Goal: Information Seeking & Learning: Learn about a topic

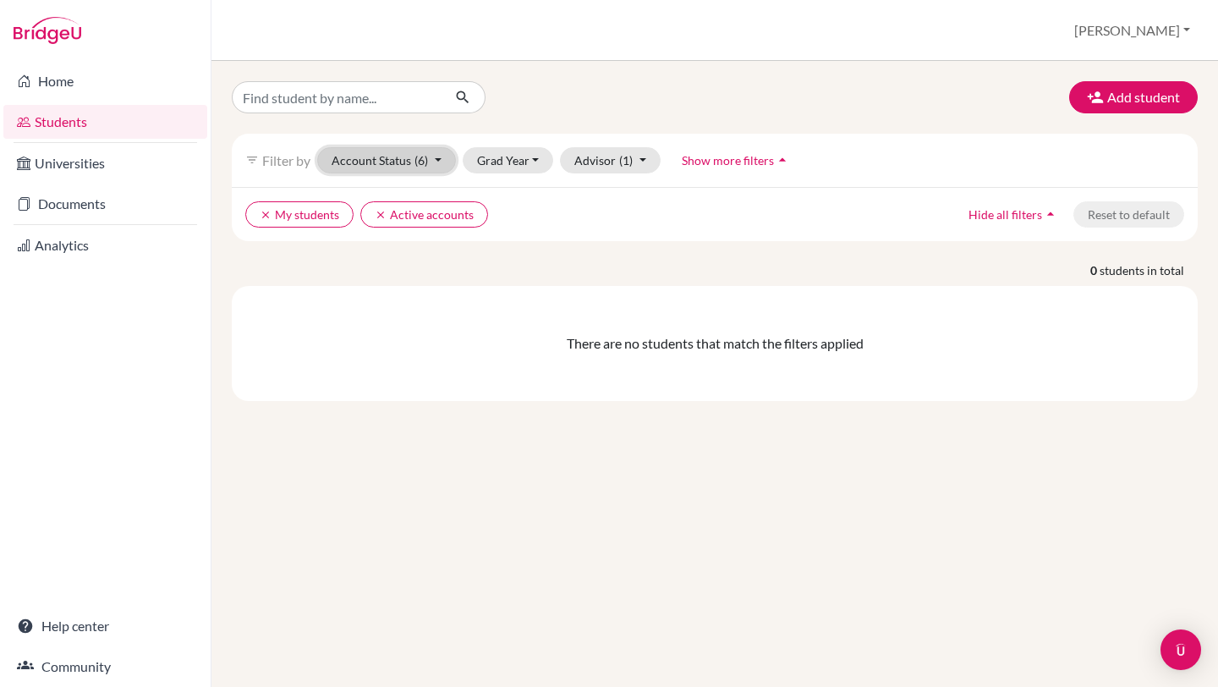
click at [398, 162] on button "Account Status (6)" at bounding box center [386, 160] width 139 height 26
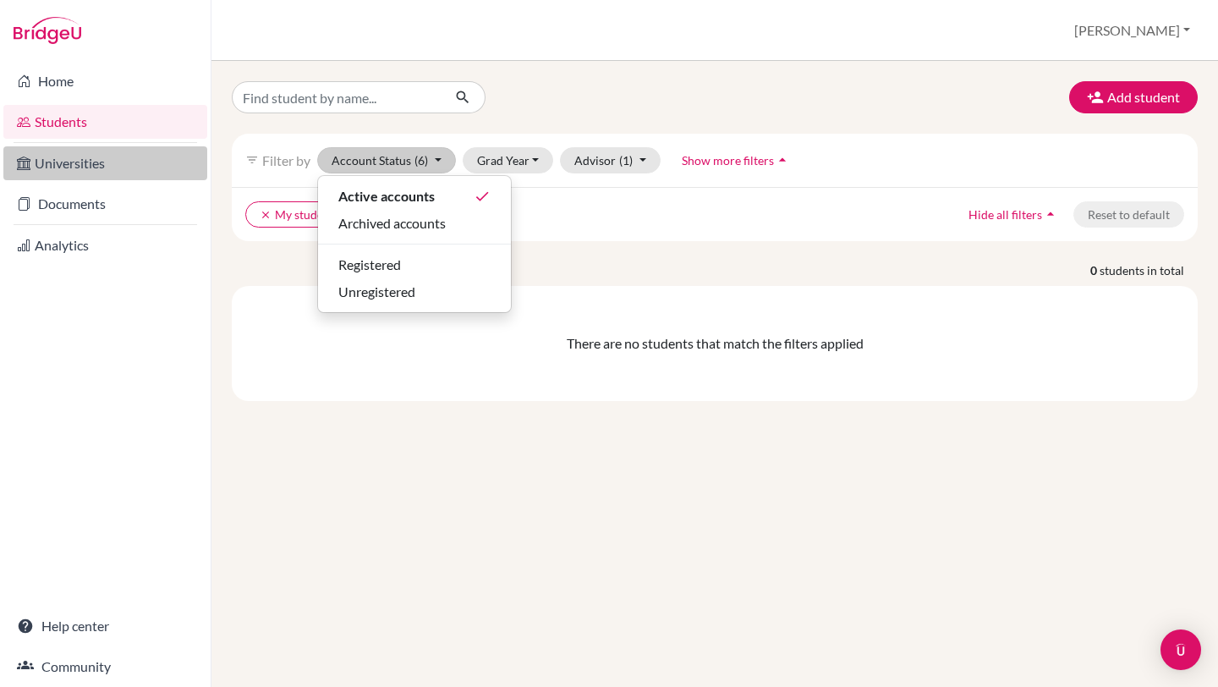
click at [43, 159] on link "Universities" at bounding box center [105, 163] width 204 height 34
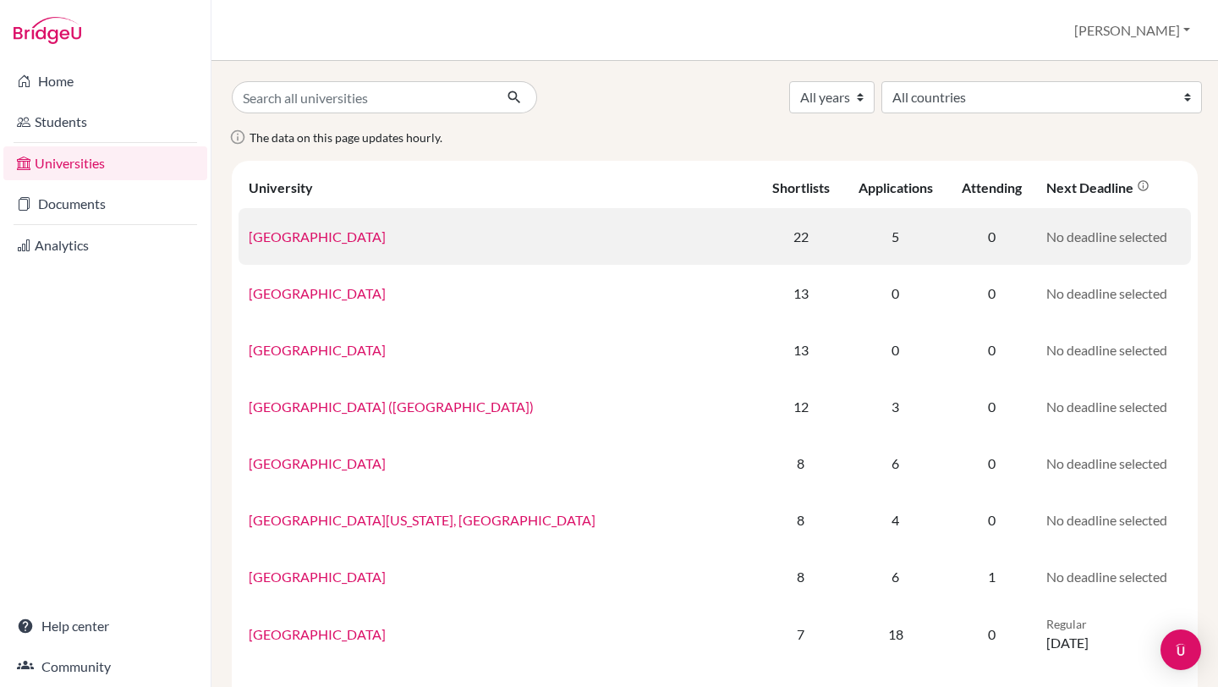
click at [354, 238] on link "University of Toronto" at bounding box center [317, 236] width 137 height 16
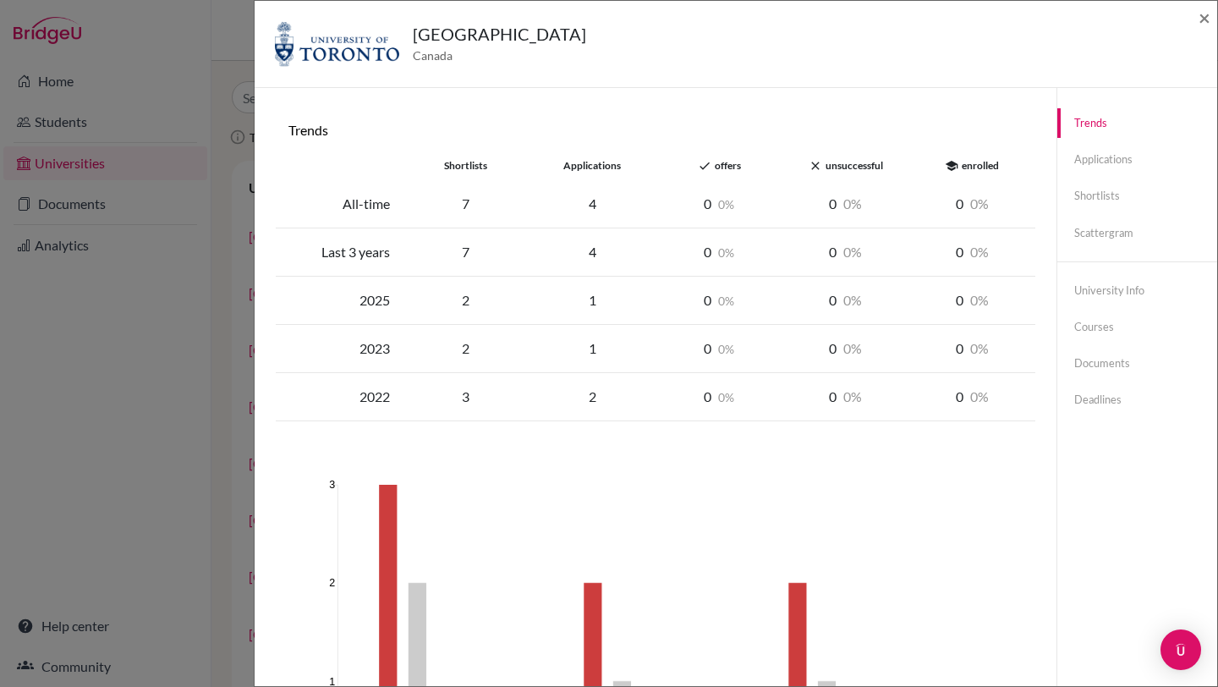
click at [171, 56] on div "University of Toronto Canada × Trends shortlists applications done offers close…" at bounding box center [609, 343] width 1218 height 687
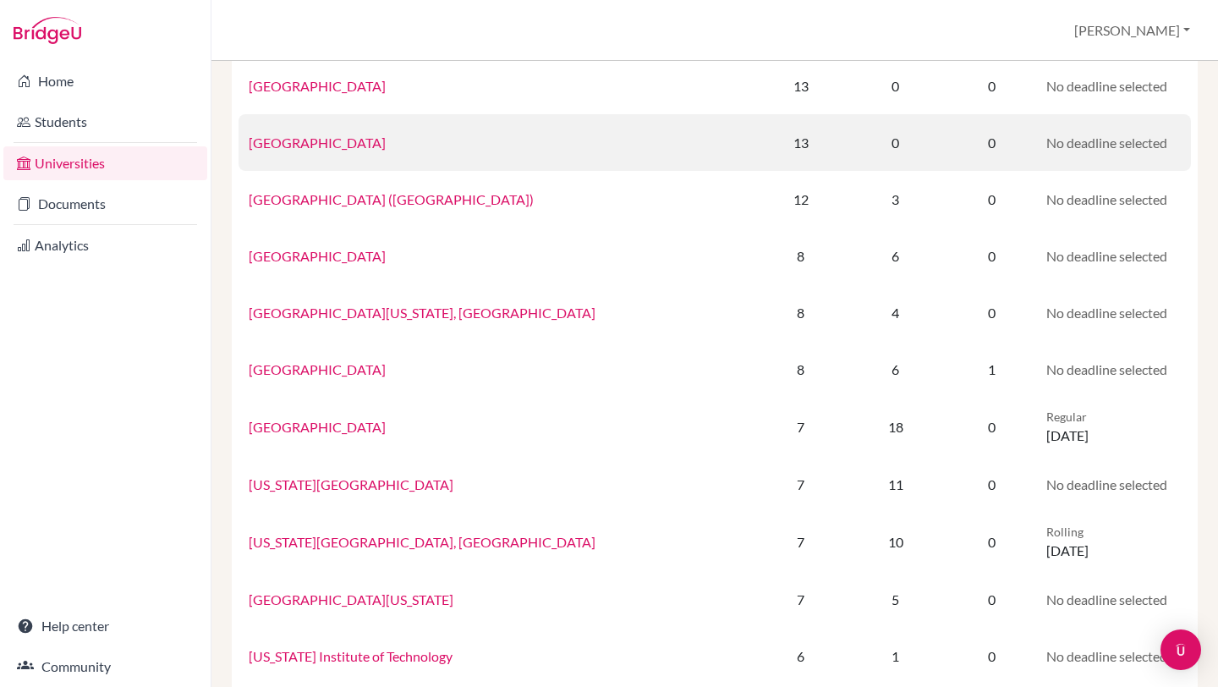
scroll to position [388, 0]
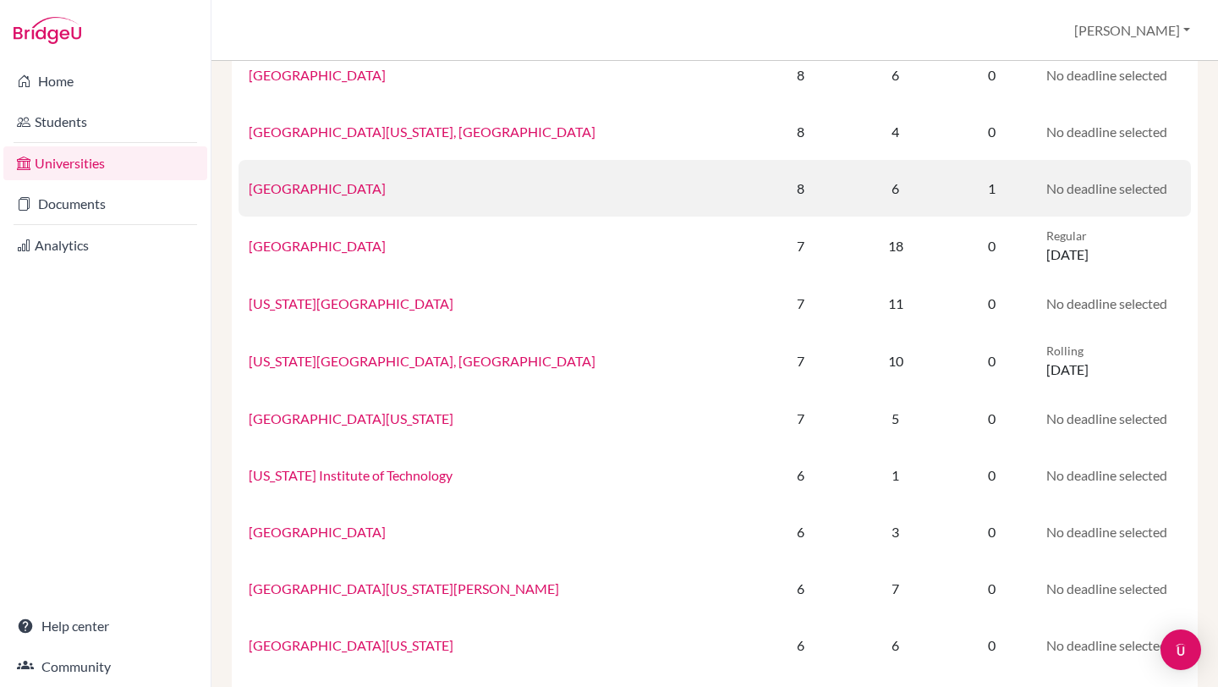
click at [353, 201] on td "Waseda University" at bounding box center [498, 188] width 519 height 57
click at [325, 190] on link "Waseda University" at bounding box center [317, 188] width 137 height 16
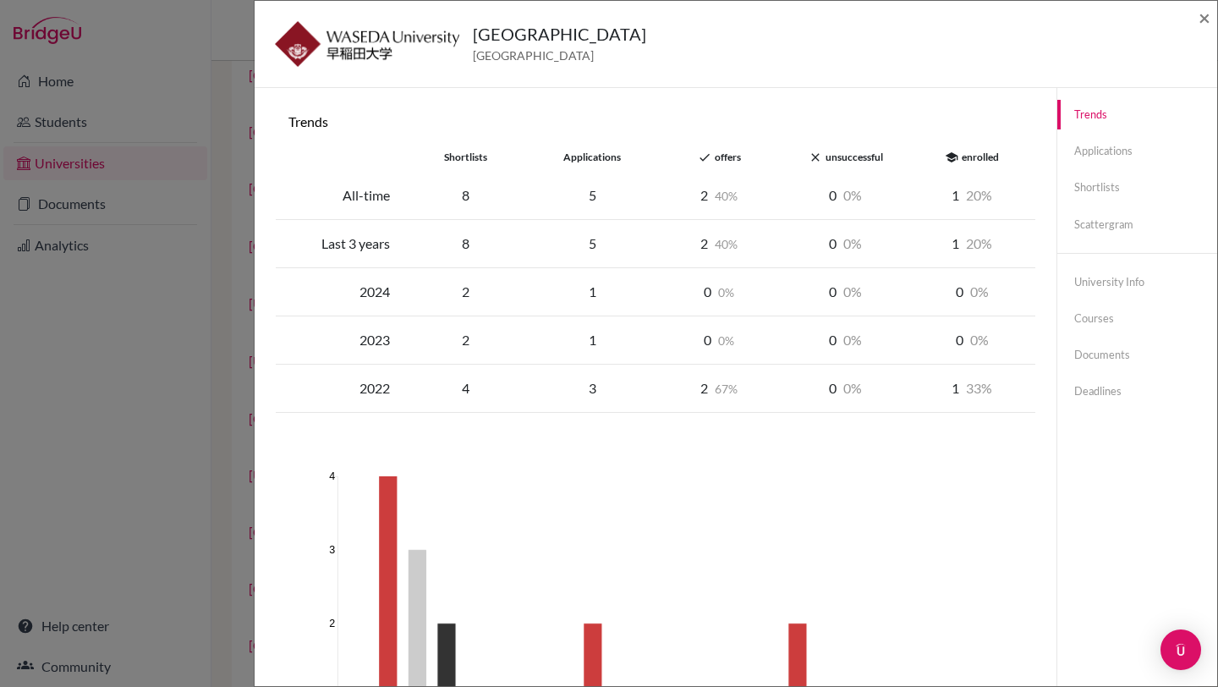
scroll to position [0, 0]
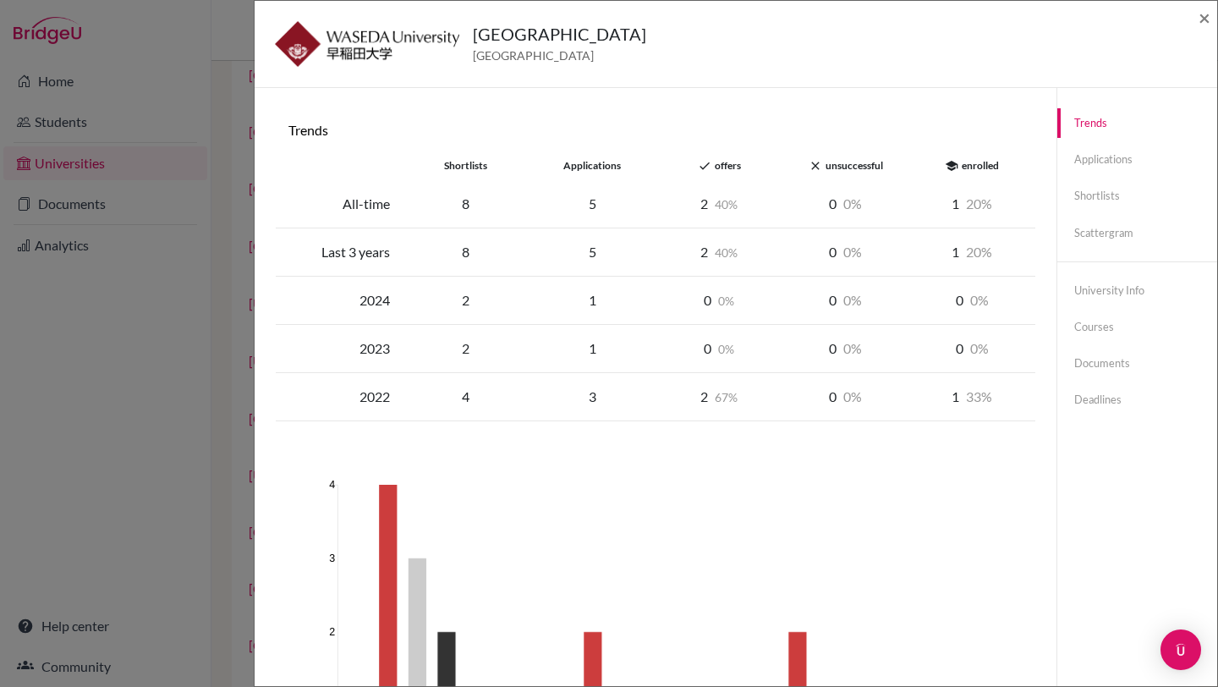
click at [64, 90] on div "Waseda University Japan × Trends shortlists applications done offers close unsu…" at bounding box center [609, 343] width 1218 height 687
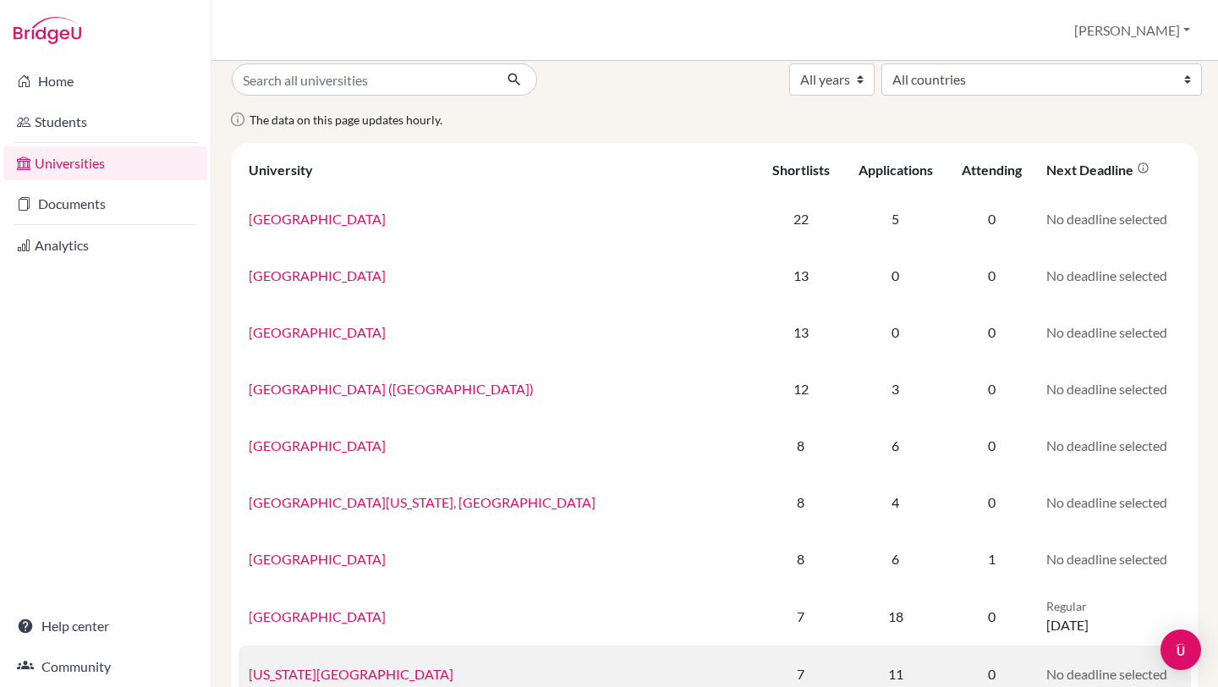
scroll to position [19, 0]
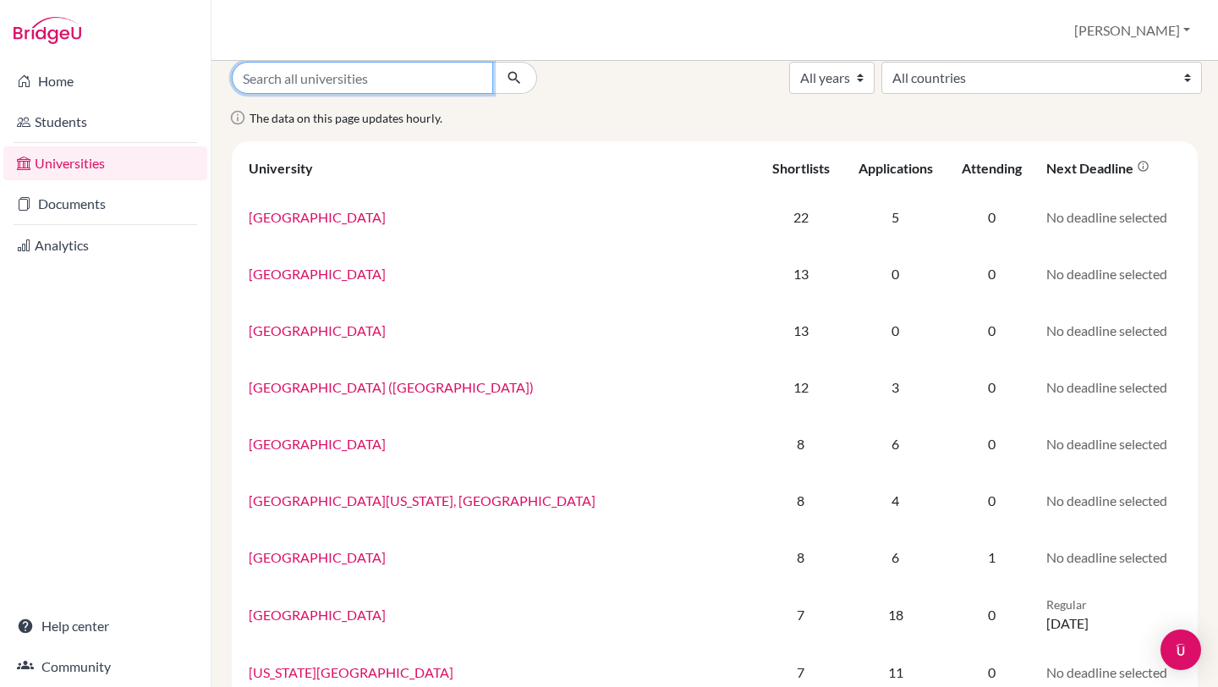
click at [345, 80] on input "Search all universities" at bounding box center [362, 78] width 261 height 32
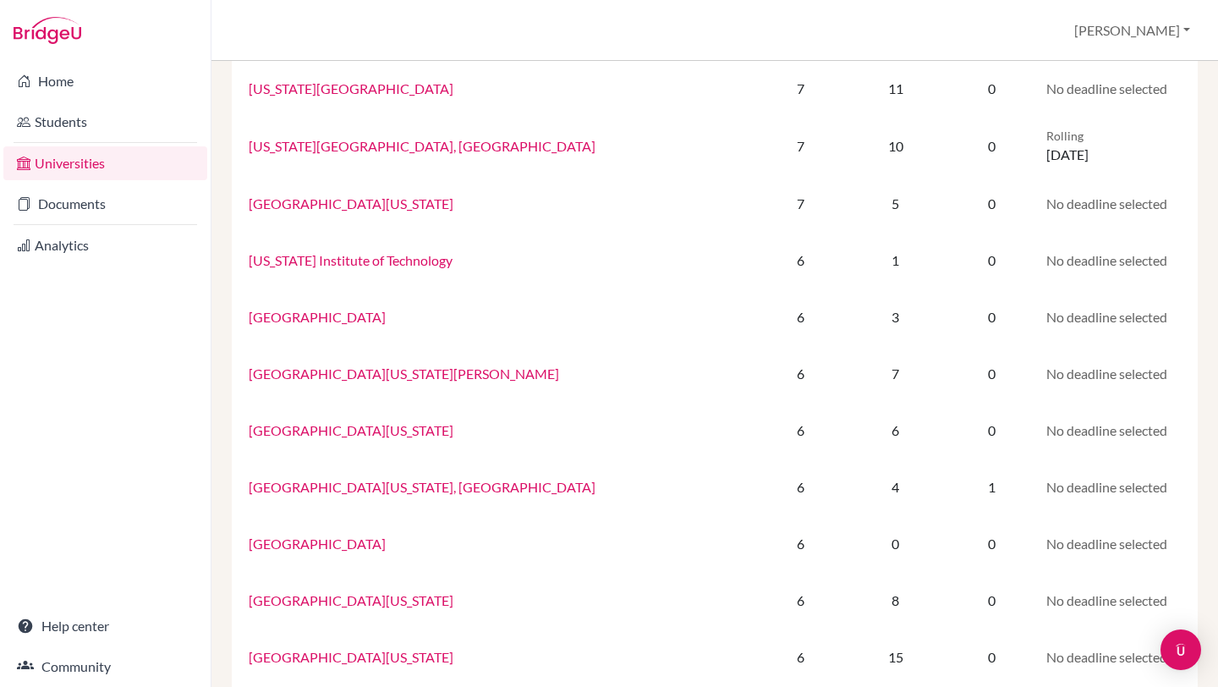
scroll to position [172, 0]
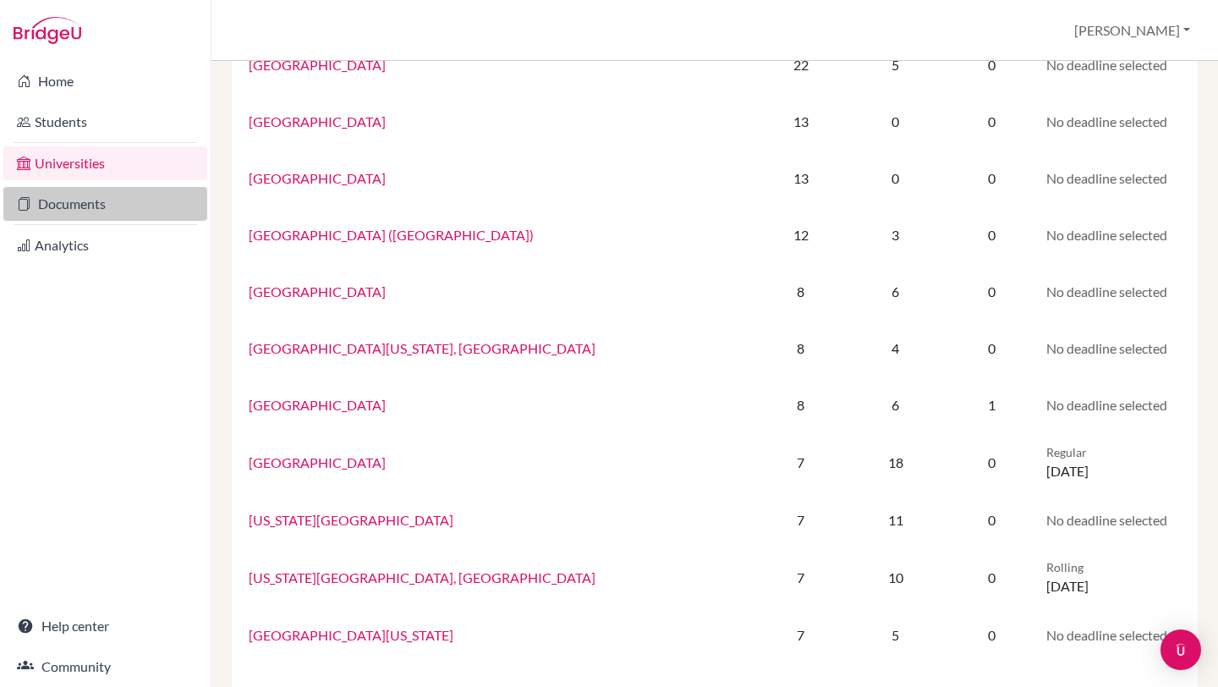
click at [63, 197] on link "Documents" at bounding box center [105, 204] width 204 height 34
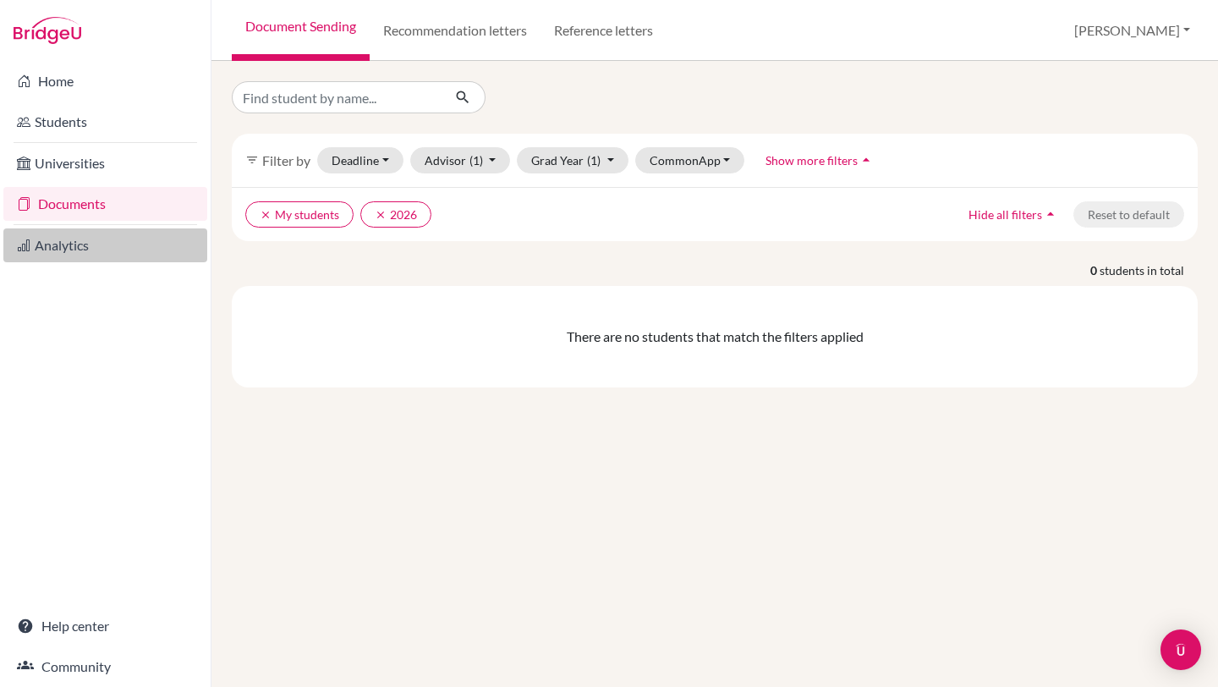
click at [52, 244] on link "Analytics" at bounding box center [105, 245] width 204 height 34
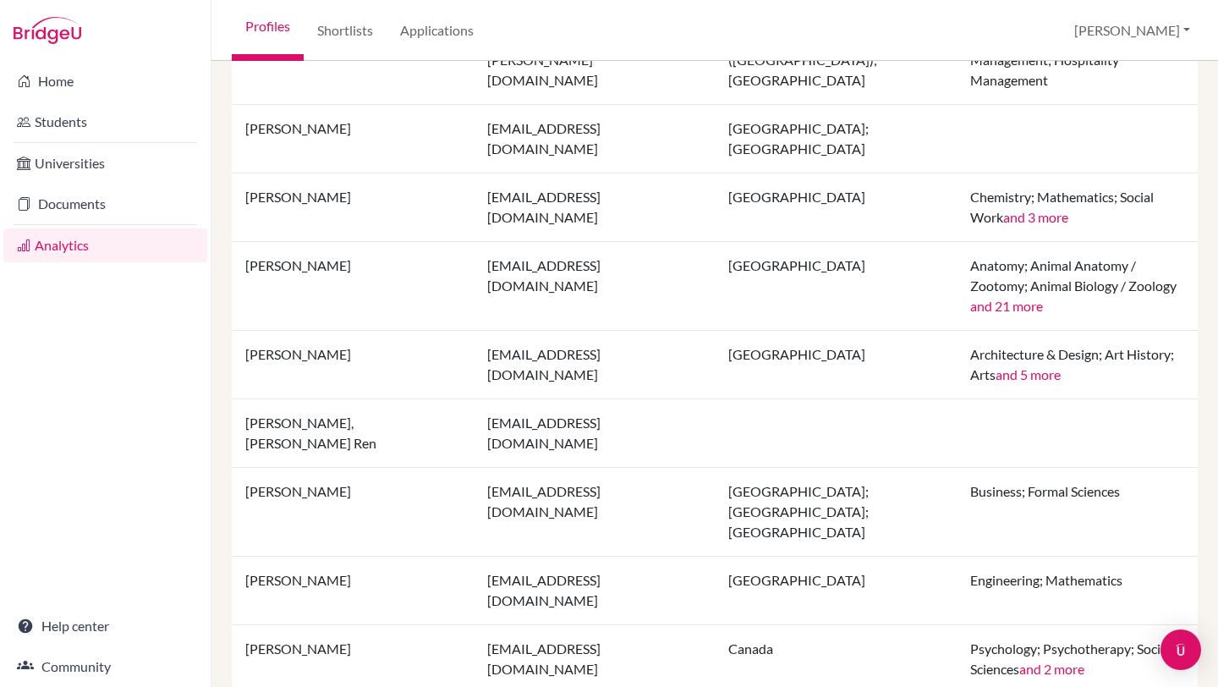
scroll to position [698, 0]
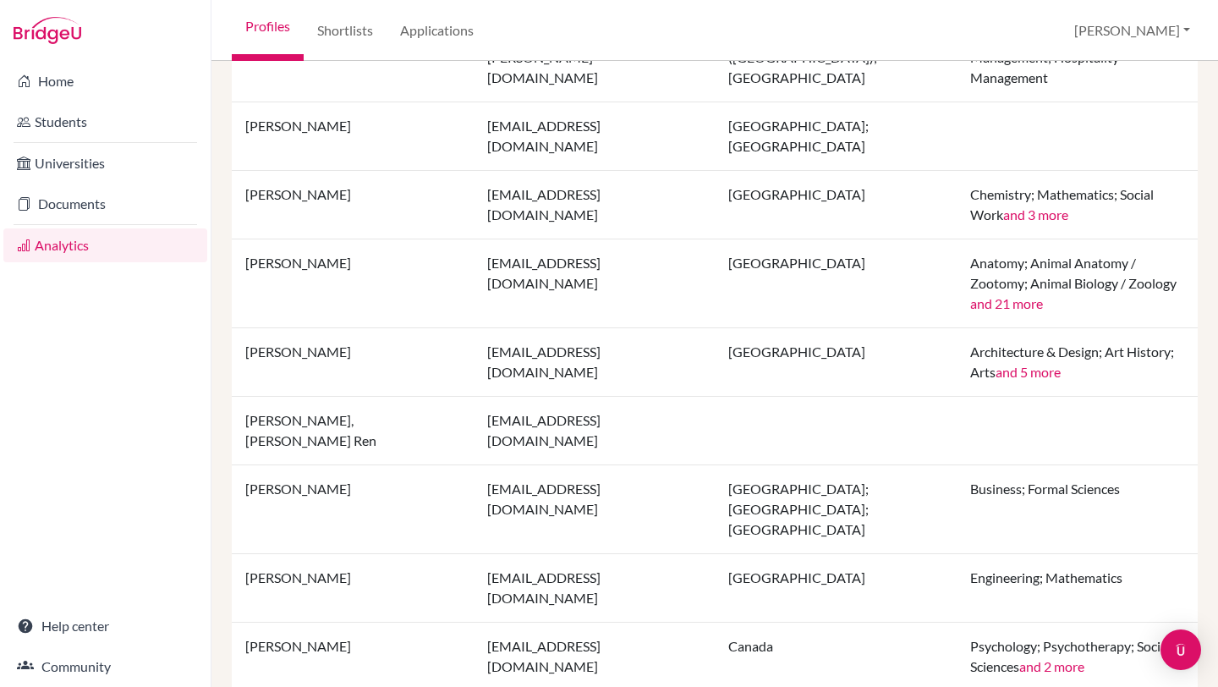
click at [316, 328] on td "[PERSON_NAME]" at bounding box center [353, 362] width 242 height 69
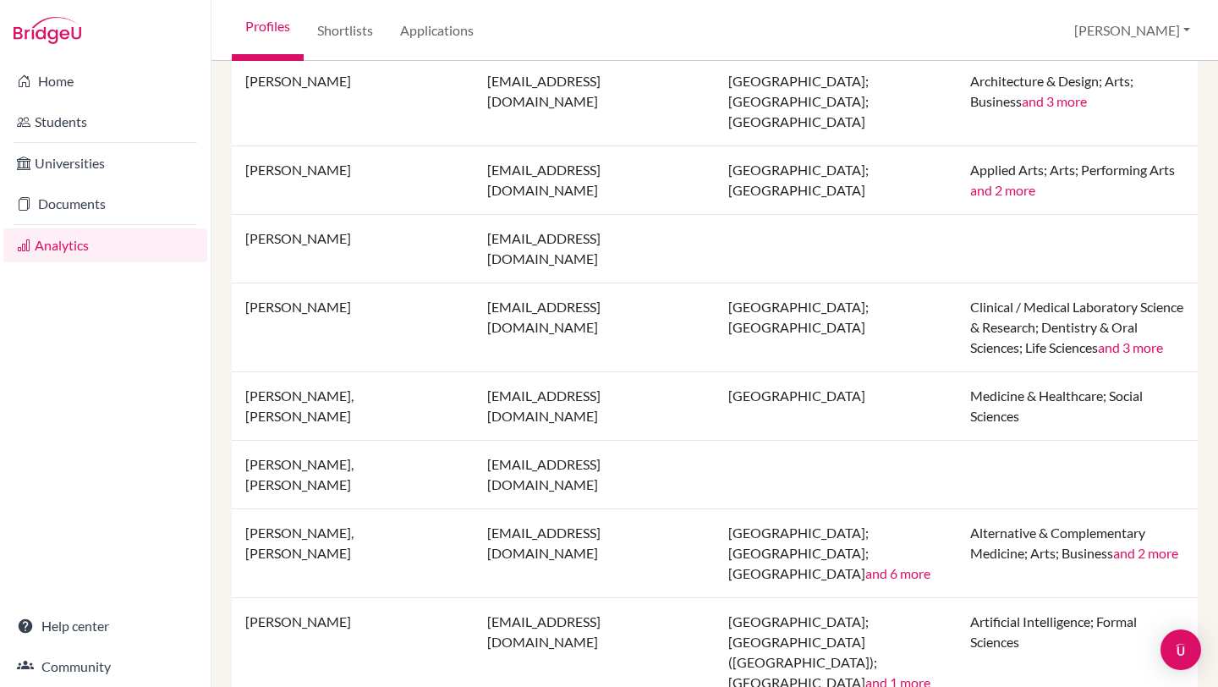
scroll to position [1585, 0]
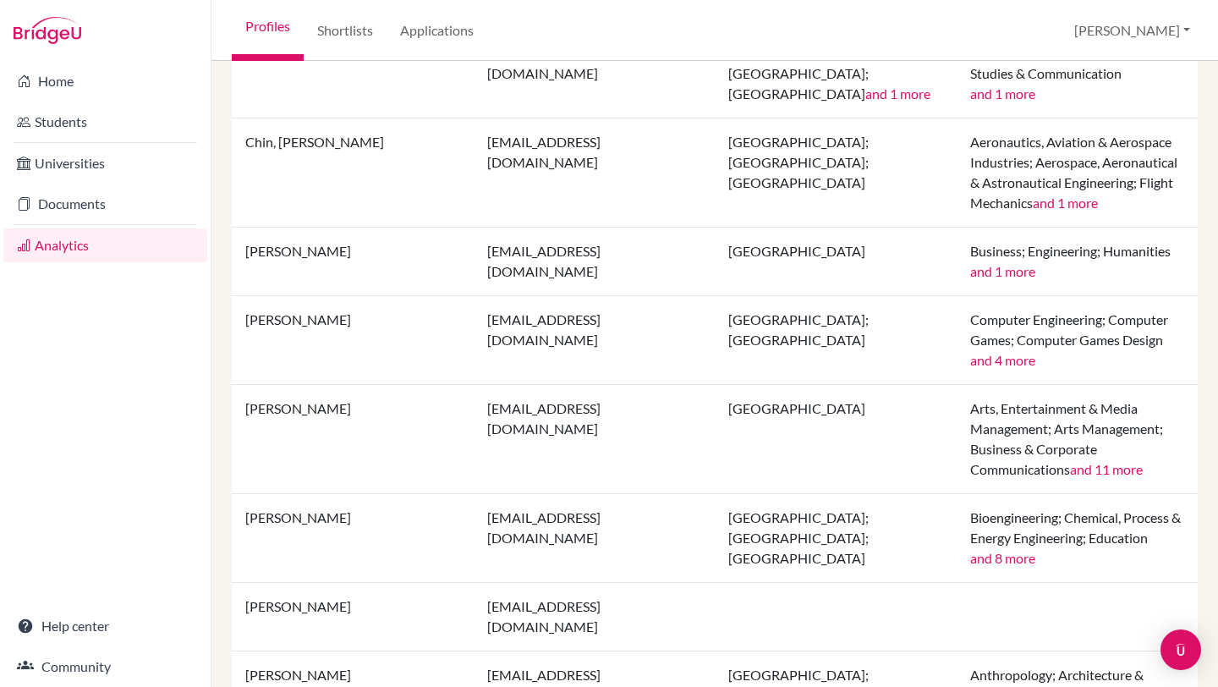
scroll to position [1788, 0]
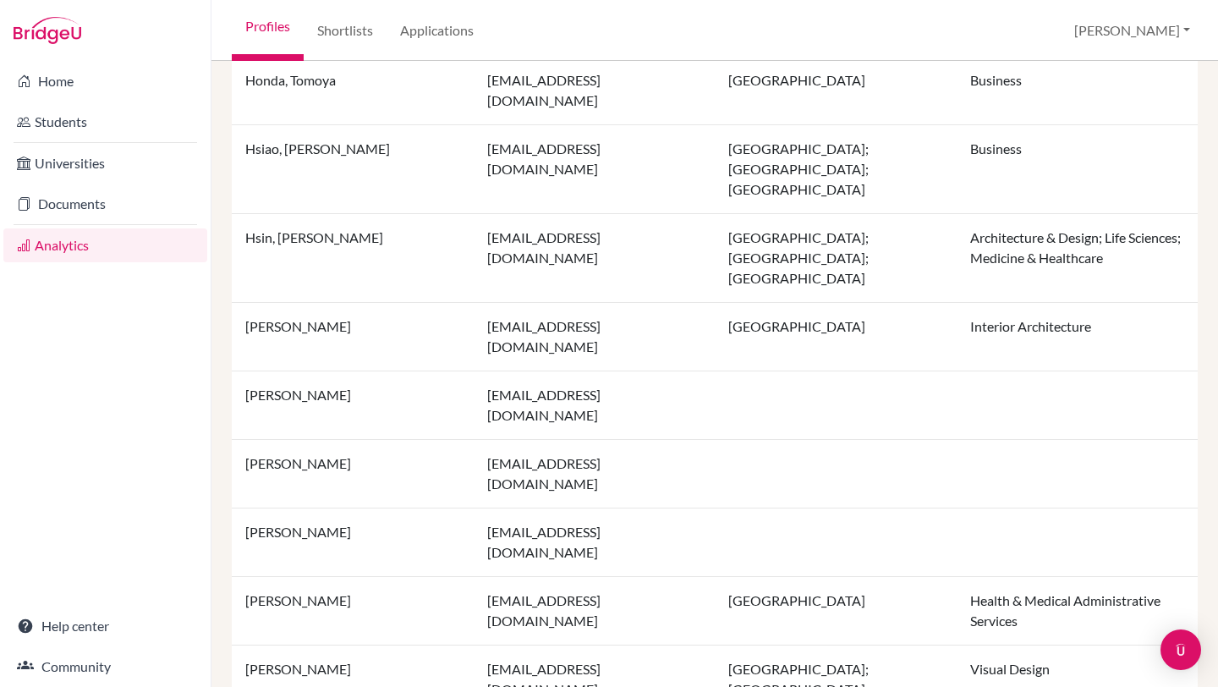
scroll to position [1605, 0]
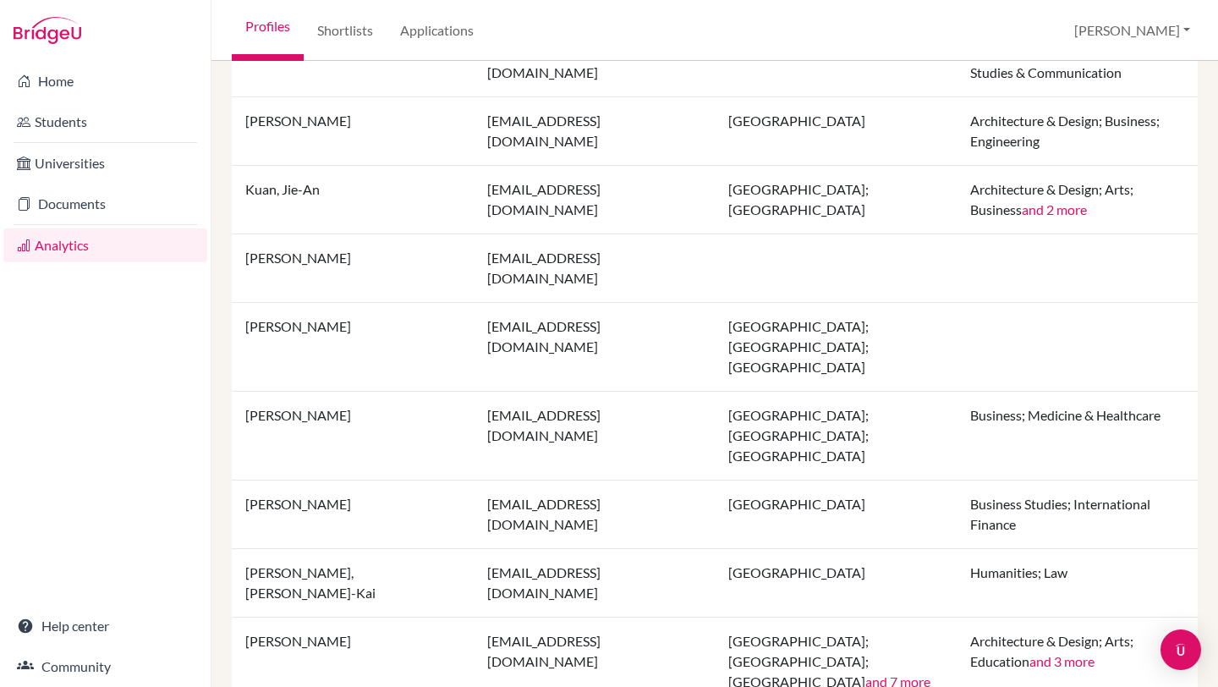
scroll to position [1511, 0]
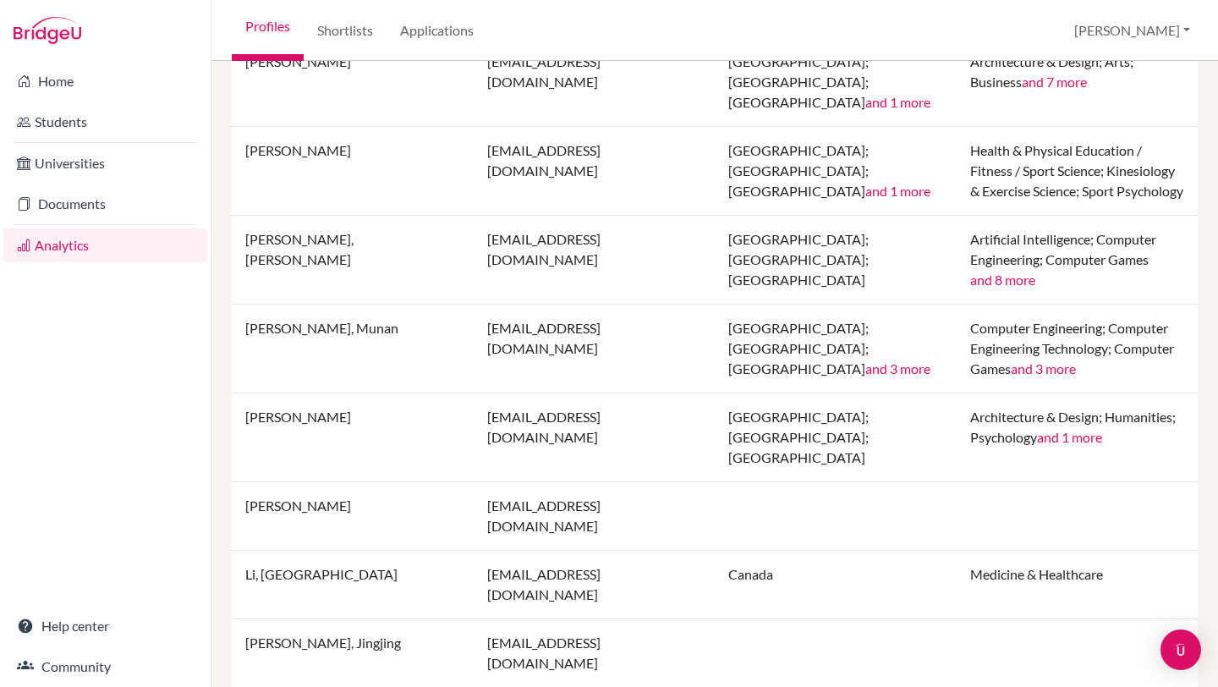
scroll to position [1585, 0]
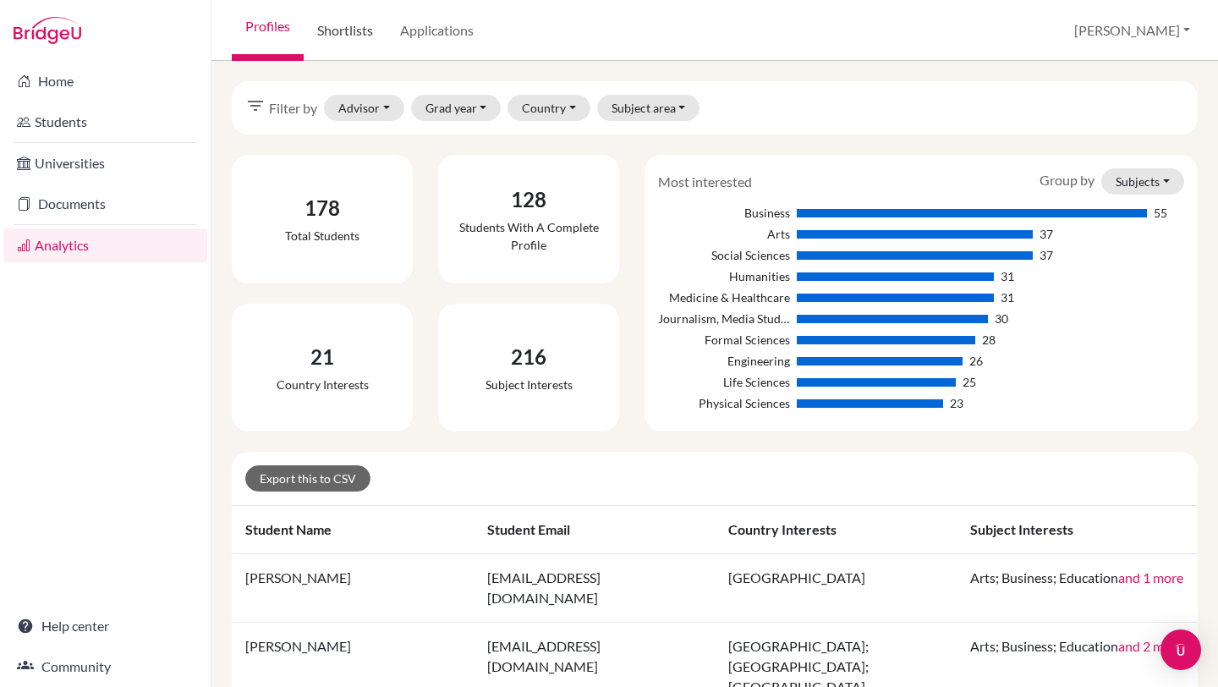
click at [345, 31] on link "Shortlists" at bounding box center [345, 30] width 83 height 61
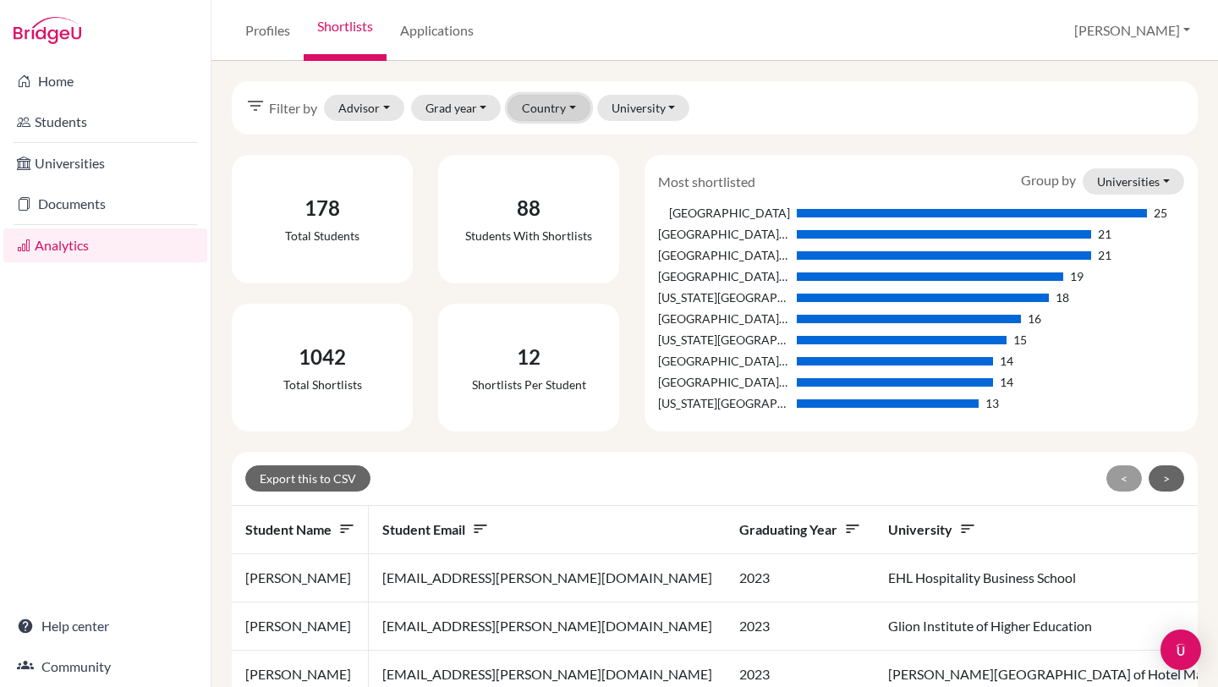
click at [568, 106] on button "Country" at bounding box center [548, 108] width 83 height 26
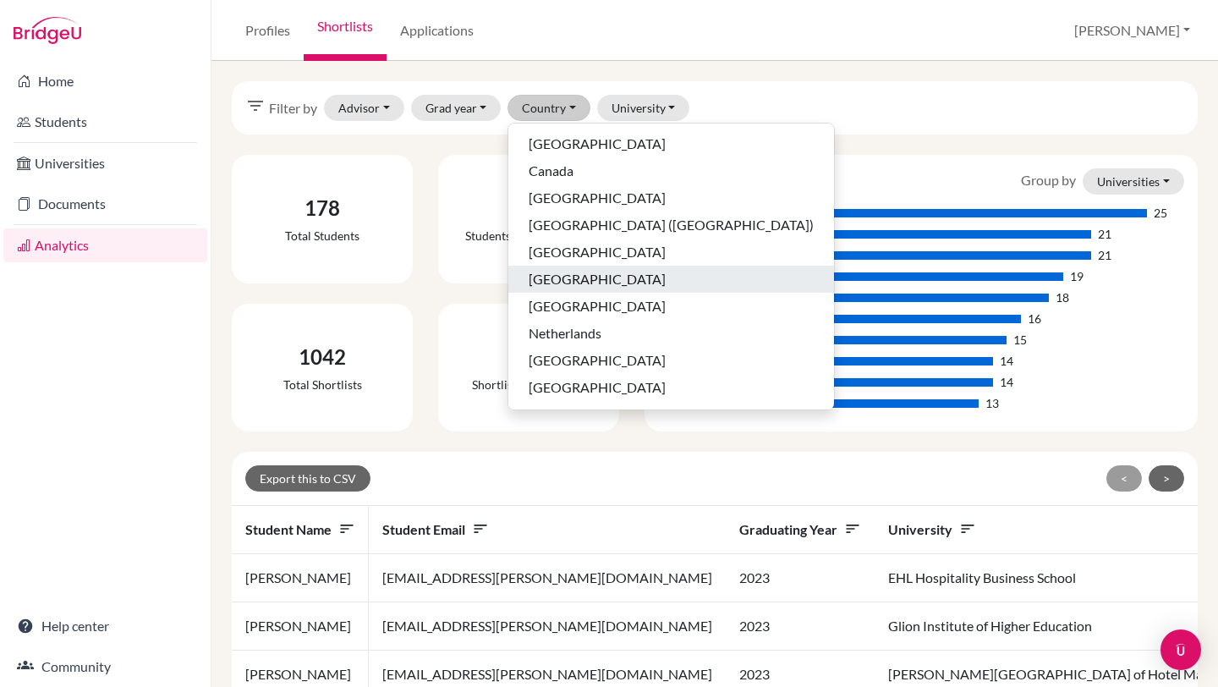
click at [550, 280] on span "Japan" at bounding box center [597, 279] width 137 height 20
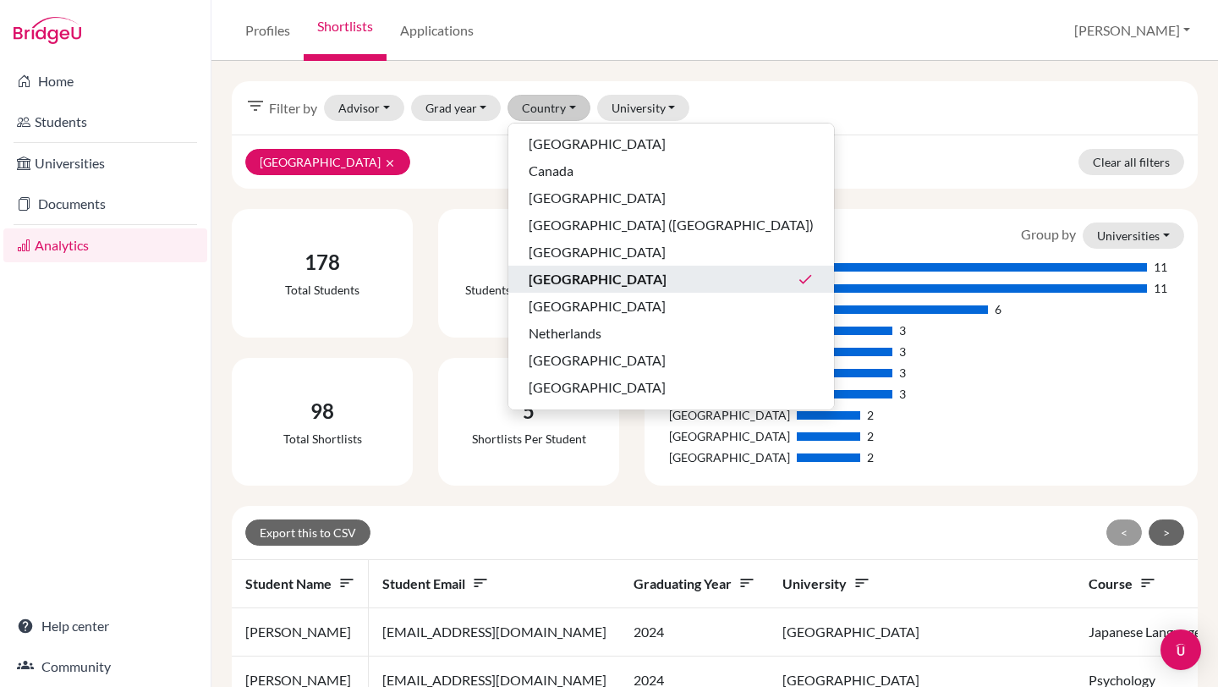
click at [923, 153] on div "Japan clear Clear all filters" at bounding box center [715, 161] width 966 height 54
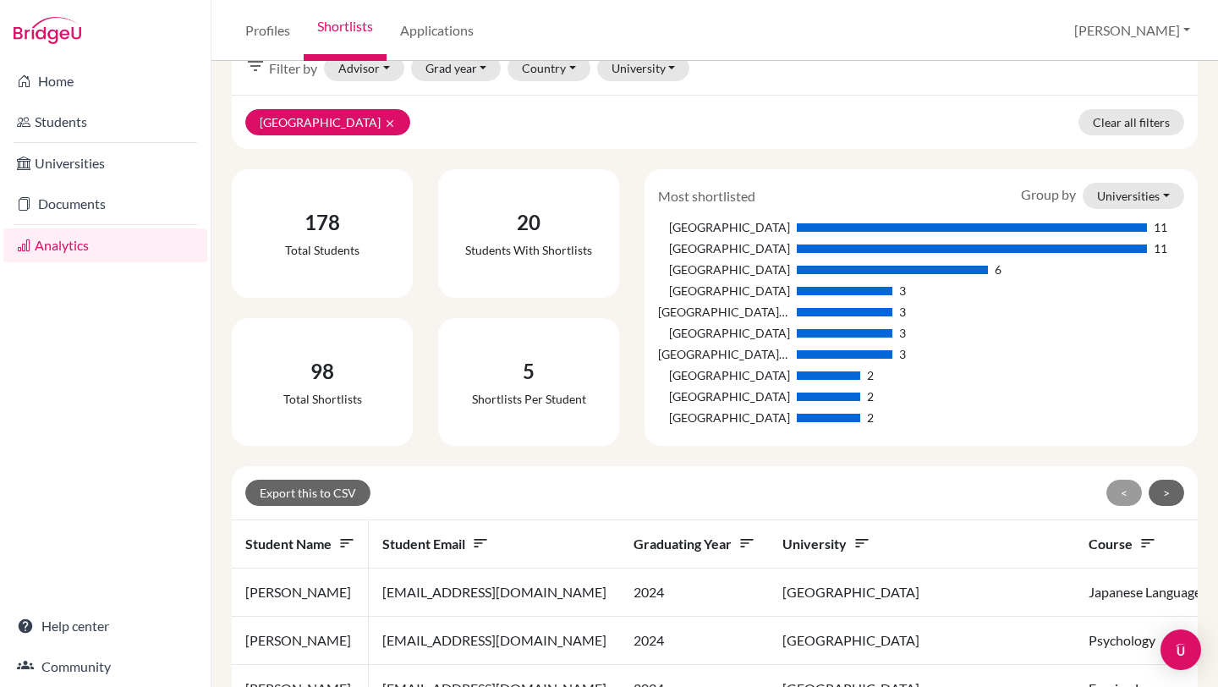
scroll to position [200, 0]
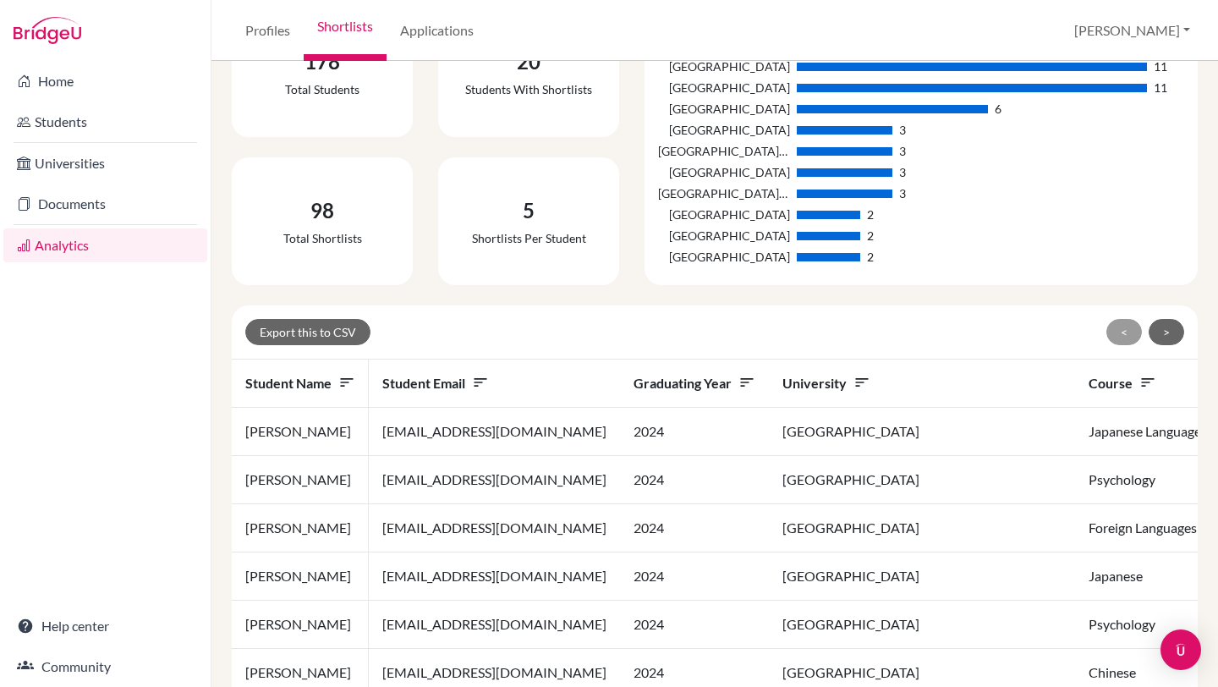
click at [820, 256] on div at bounding box center [828, 257] width 63 height 8
click at [740, 257] on div "University of Tokyo" at bounding box center [723, 257] width 131 height 18
click at [812, 250] on div "2" at bounding box center [972, 257] width 350 height 18
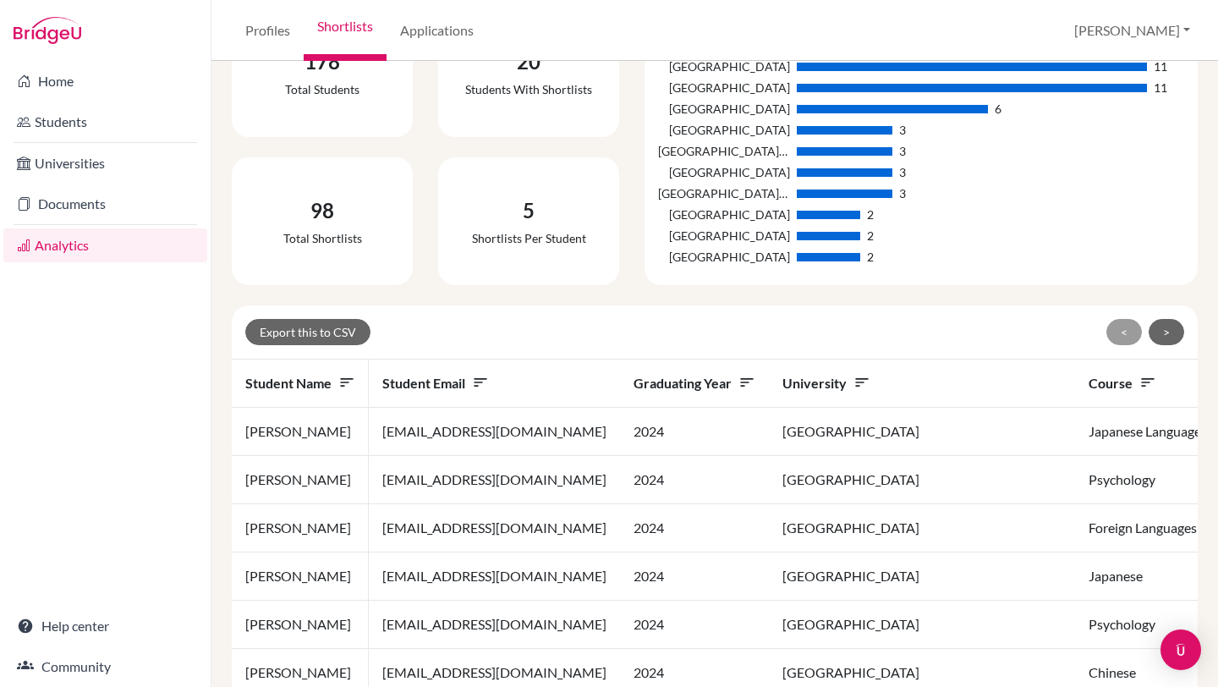
click at [812, 250] on div "2" at bounding box center [972, 257] width 350 height 18
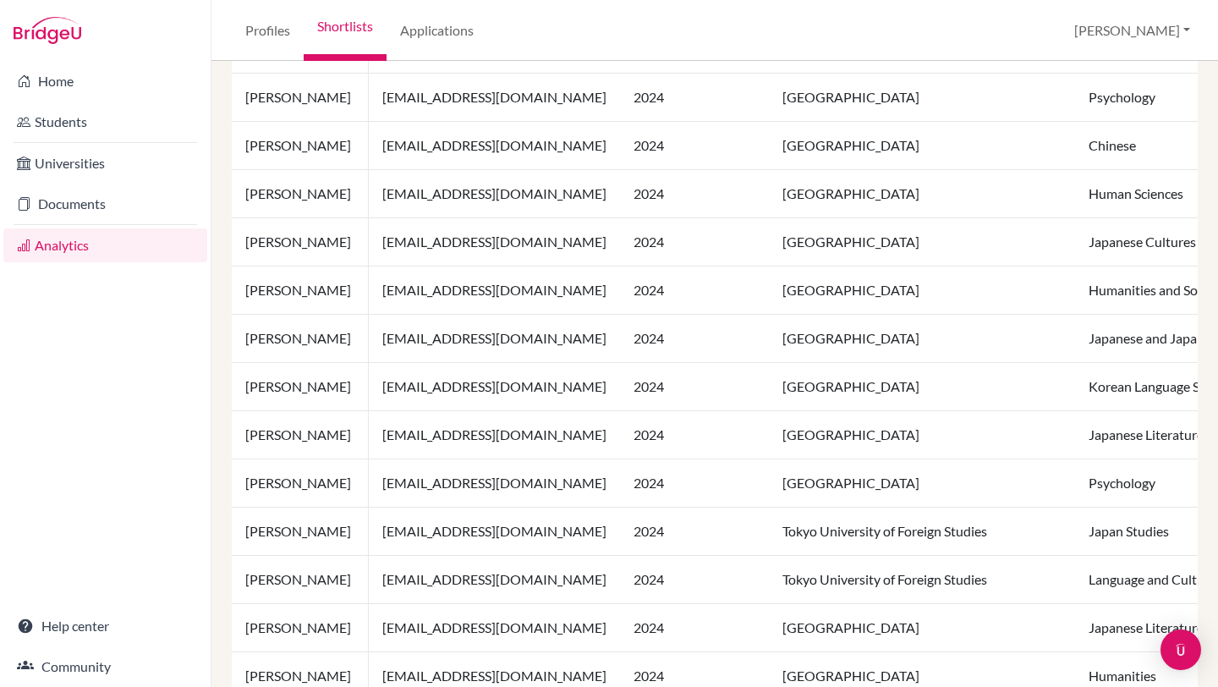
scroll to position [1213, 0]
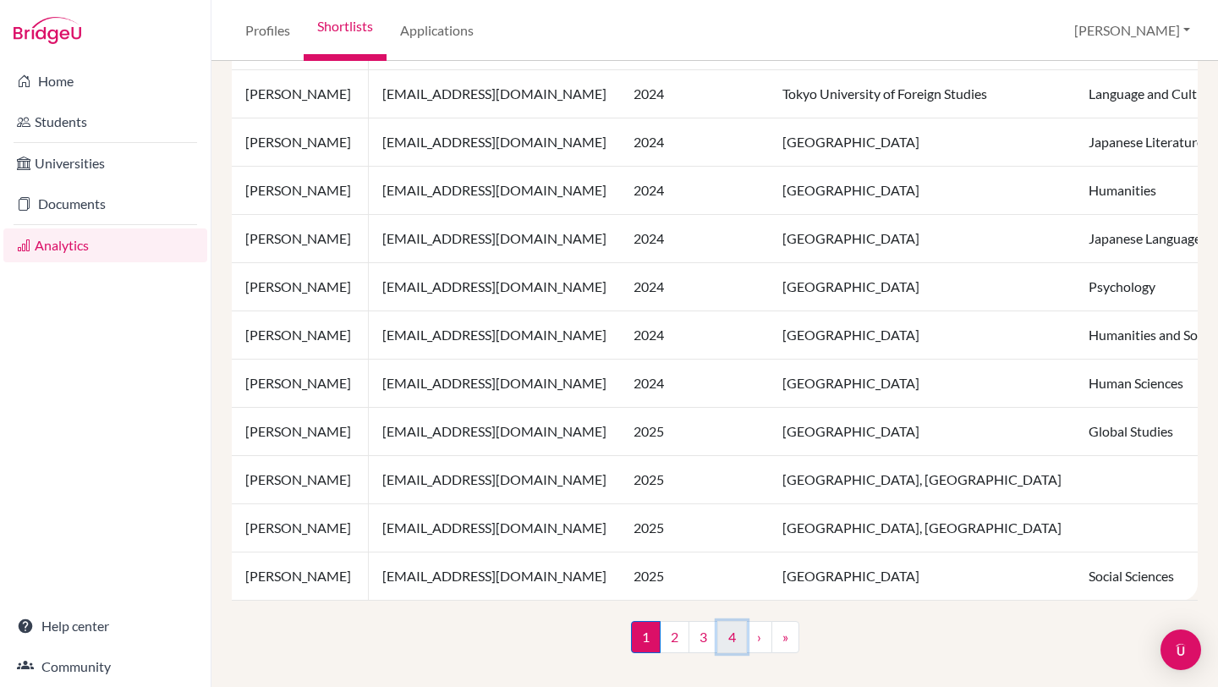
click at [733, 641] on link "4" at bounding box center [732, 637] width 30 height 32
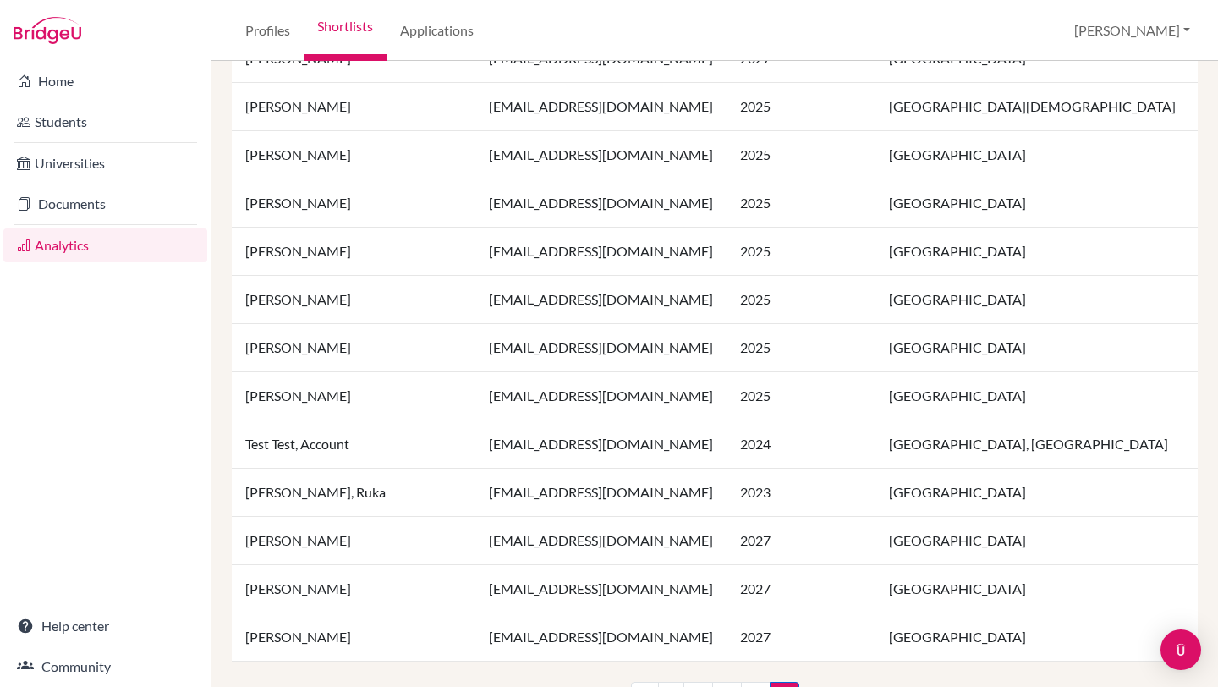
scroll to position [1116, 0]
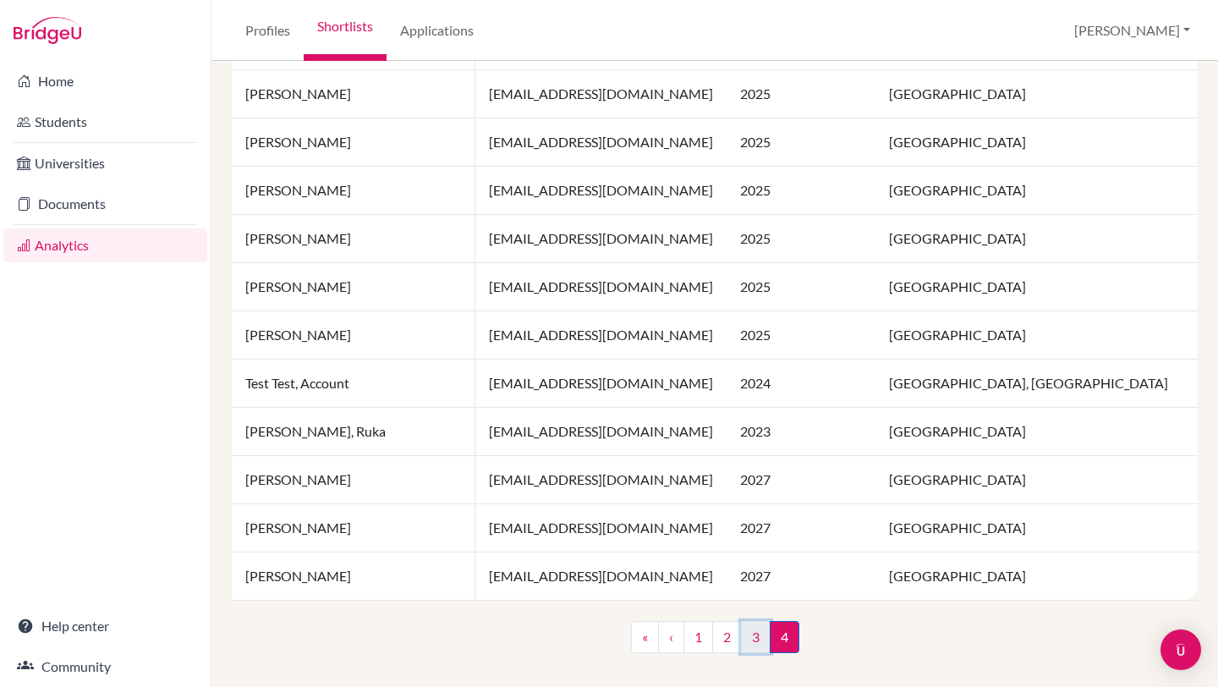
click at [752, 633] on link "3" at bounding box center [756, 637] width 30 height 32
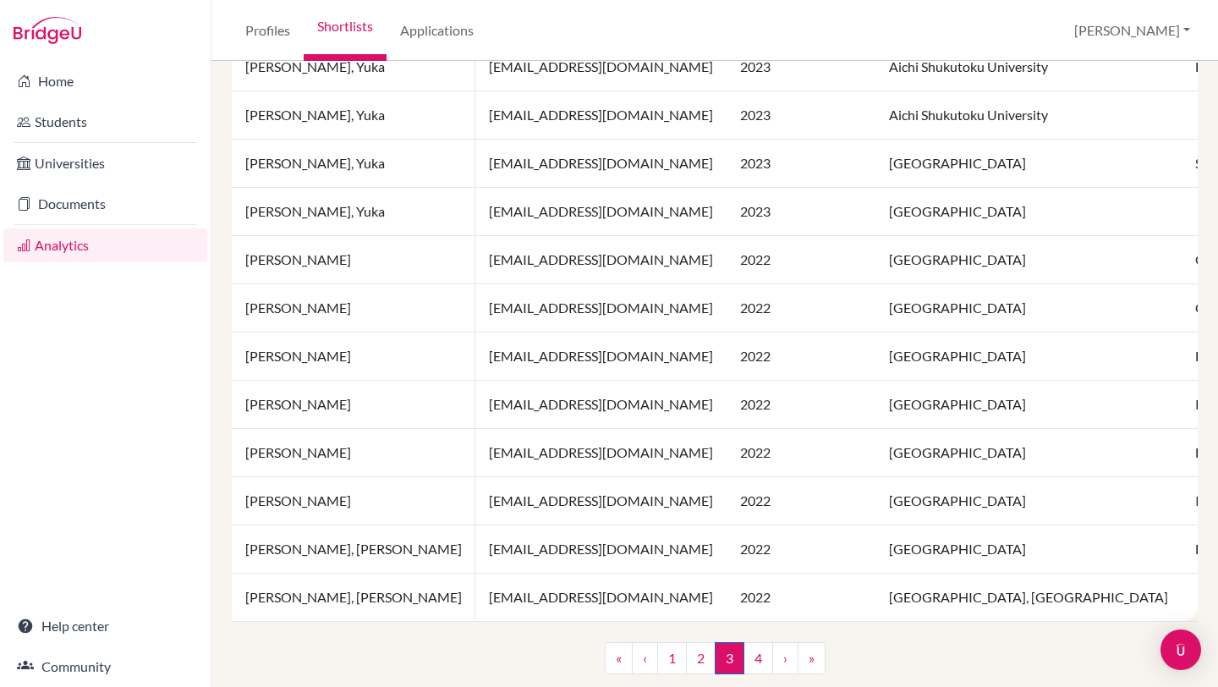
scroll to position [1213, 0]
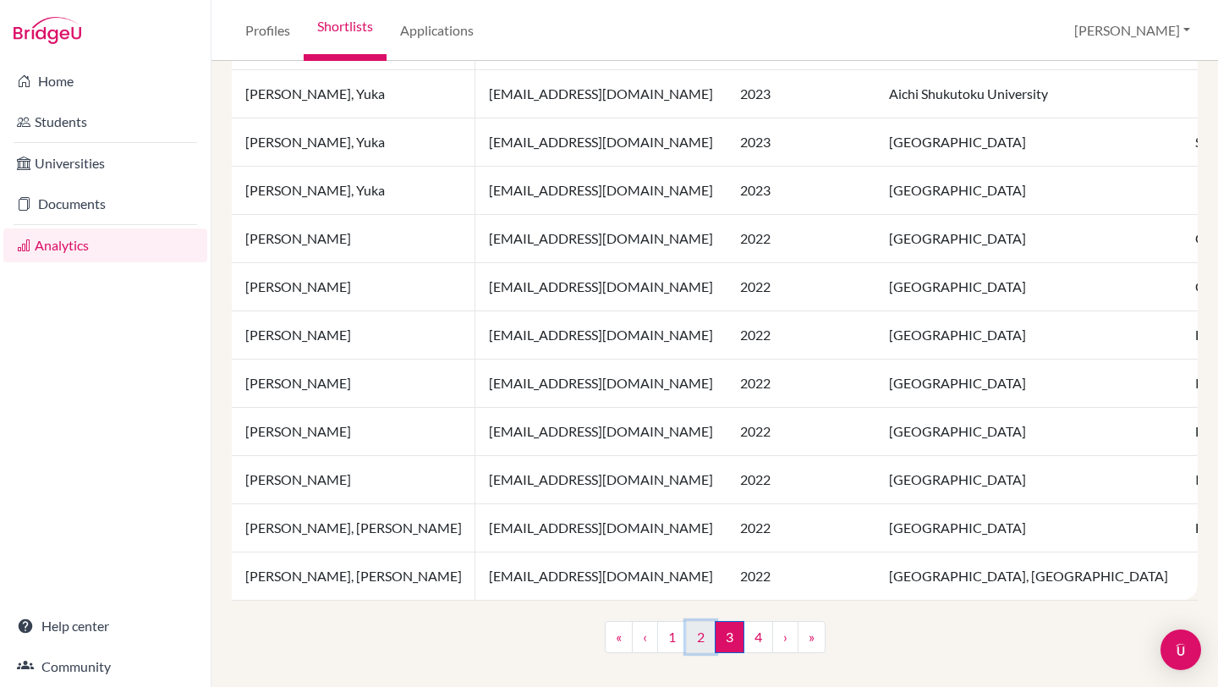
click at [698, 637] on link "2" at bounding box center [701, 637] width 30 height 32
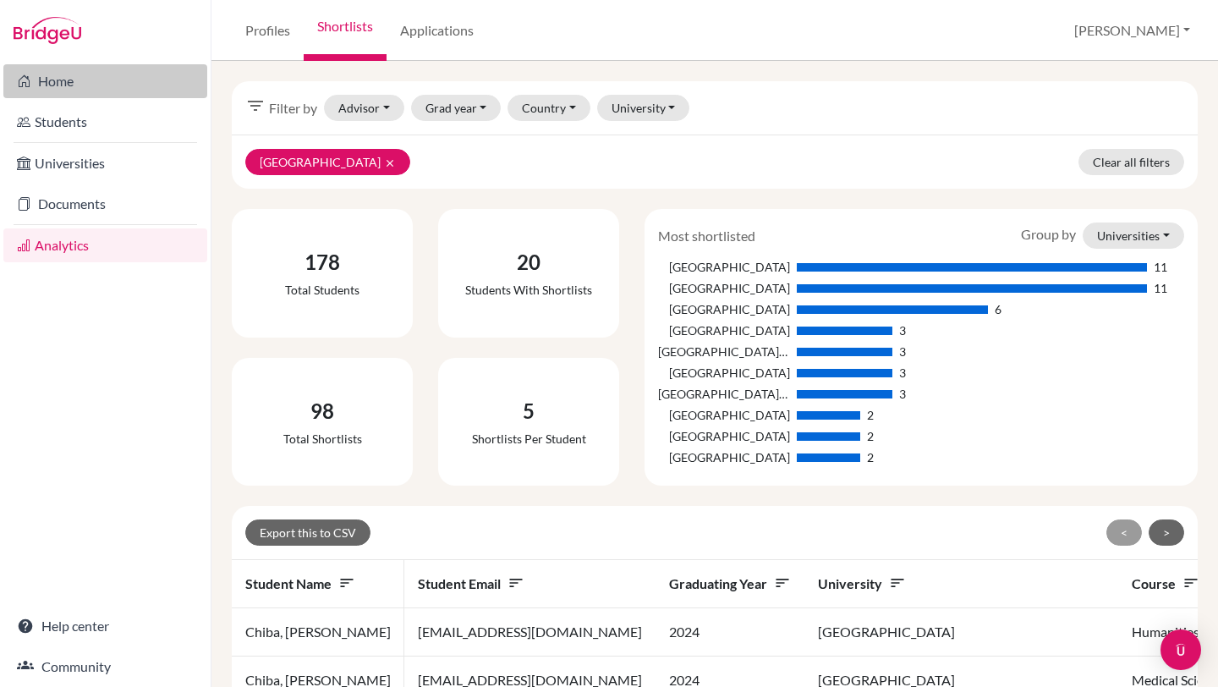
click at [51, 80] on link "Home" at bounding box center [105, 81] width 204 height 34
